Goal: Check status: Check status

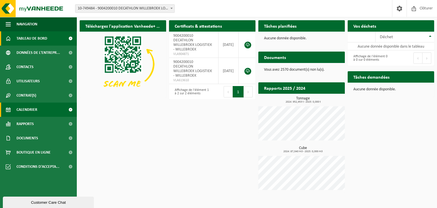
click at [24, 106] on span "Calendrier" at bounding box center [27, 109] width 21 height 14
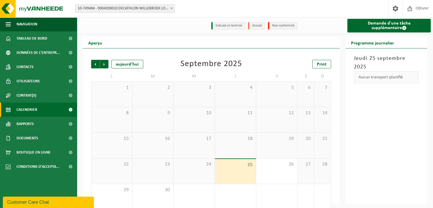
click at [154, 7] on span "10-749484 - 9004200010 DECATHLON WILLEBROEK LOGISTIEK - WILLEBROEK" at bounding box center [124, 9] width 99 height 8
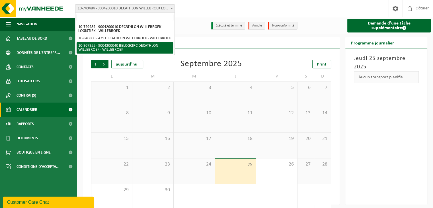
select select "154029"
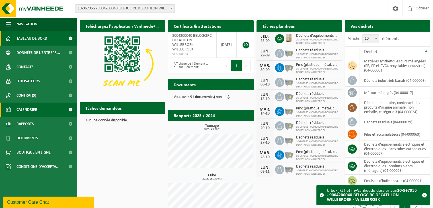
click at [39, 112] on link "Calendrier" at bounding box center [38, 109] width 77 height 14
